Goal: Task Accomplishment & Management: Use online tool/utility

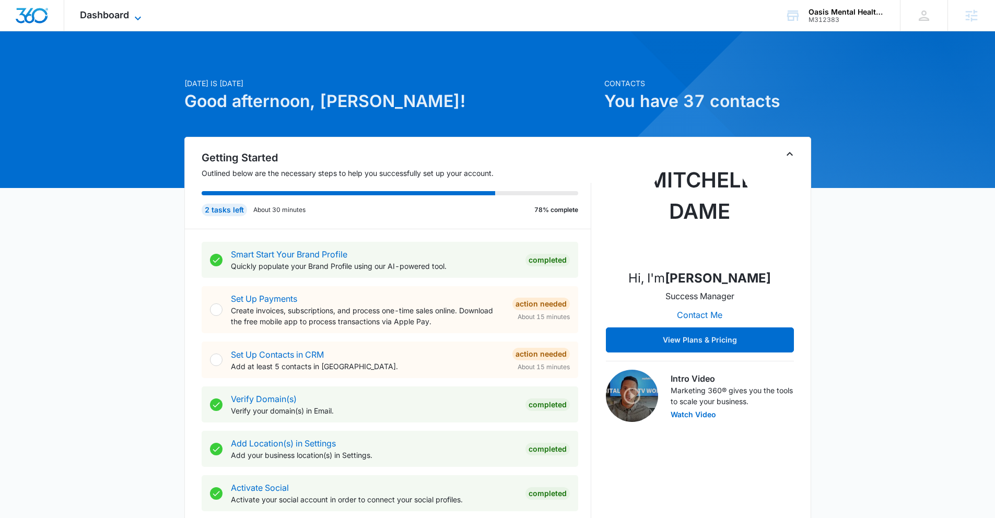
click at [133, 12] on icon at bounding box center [138, 18] width 13 height 13
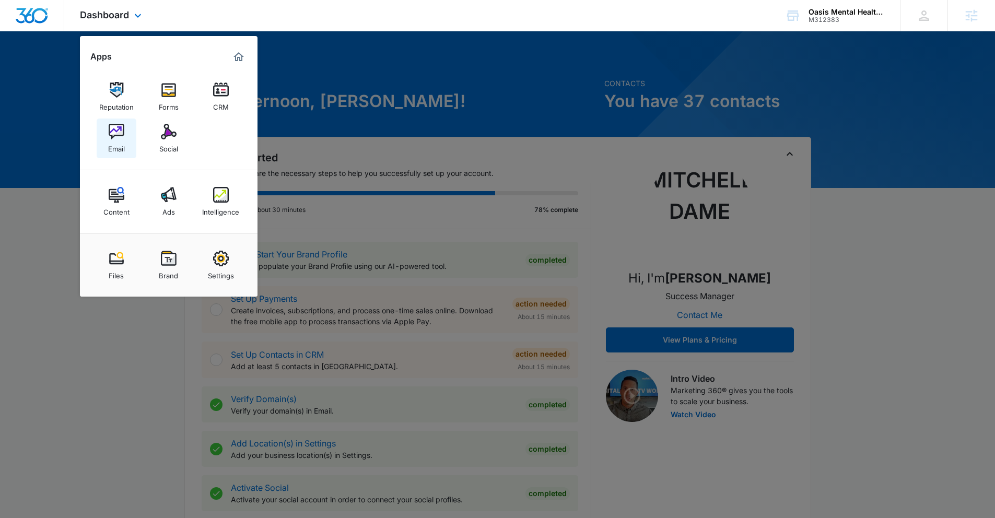
click at [114, 143] on div "Email" at bounding box center [116, 146] width 17 height 14
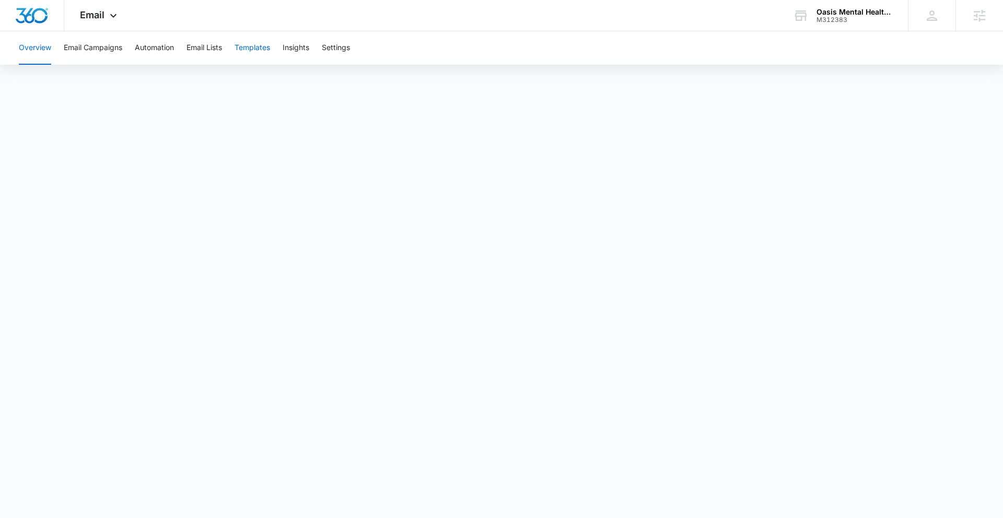
click at [251, 48] on button "Templates" at bounding box center [253, 47] width 36 height 33
click at [88, 17] on span "Email" at bounding box center [92, 14] width 25 height 11
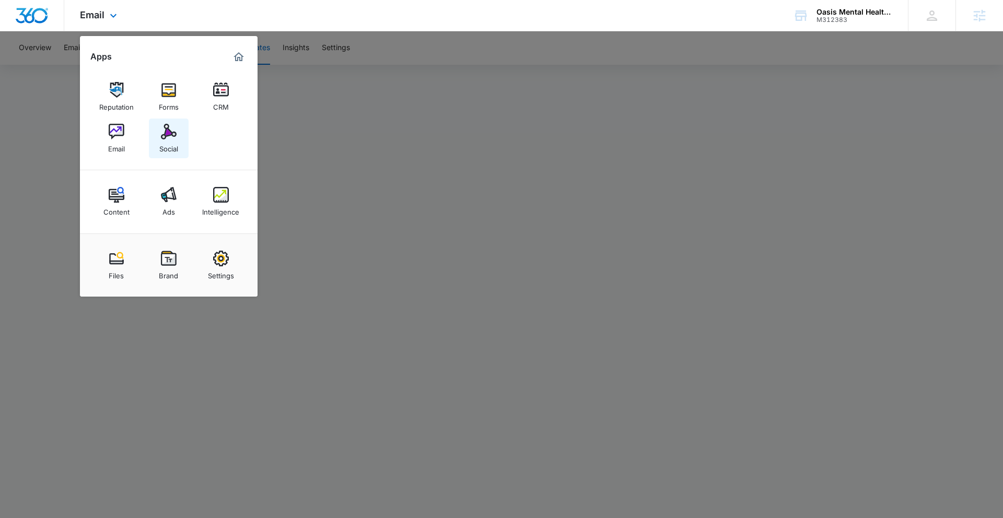
click at [161, 135] on img at bounding box center [169, 132] width 16 height 16
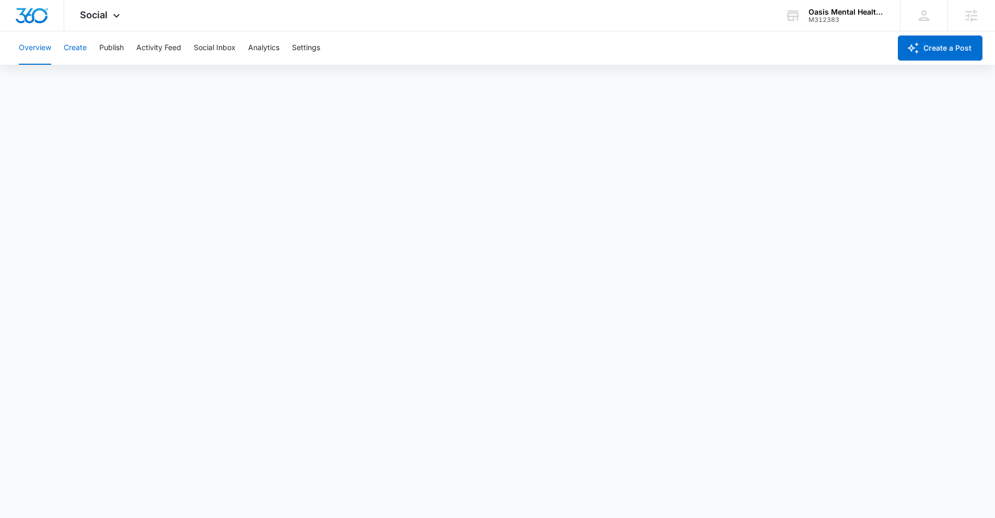
click at [79, 51] on button "Create" at bounding box center [75, 47] width 23 height 33
click at [104, 53] on button "Publish" at bounding box center [111, 47] width 25 height 33
